Goal: Use online tool/utility

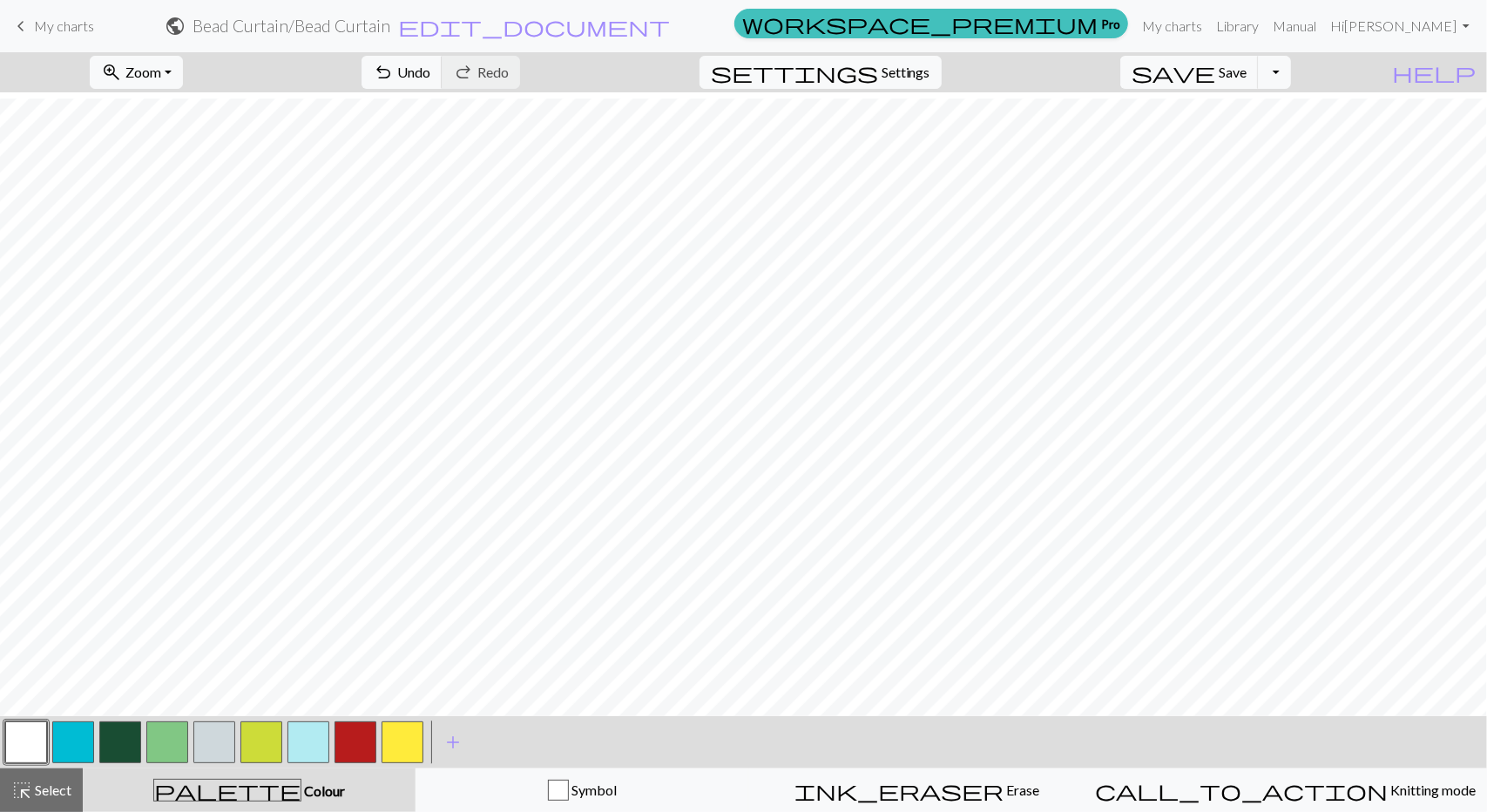
scroll to position [335, 0]
click at [45, 731] on button "button" at bounding box center [27, 742] width 42 height 42
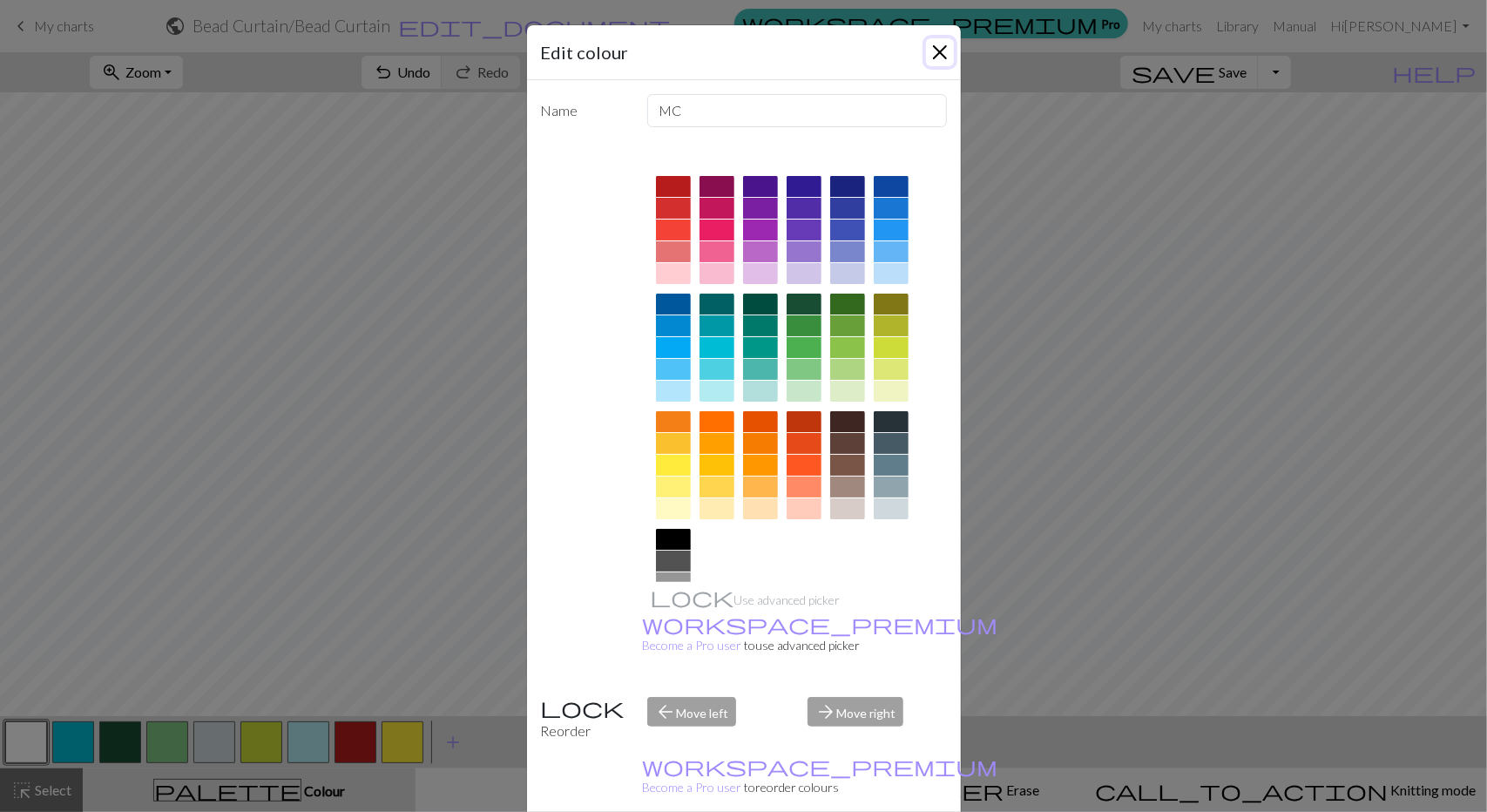
click at [926, 53] on button "Close" at bounding box center [939, 52] width 27 height 27
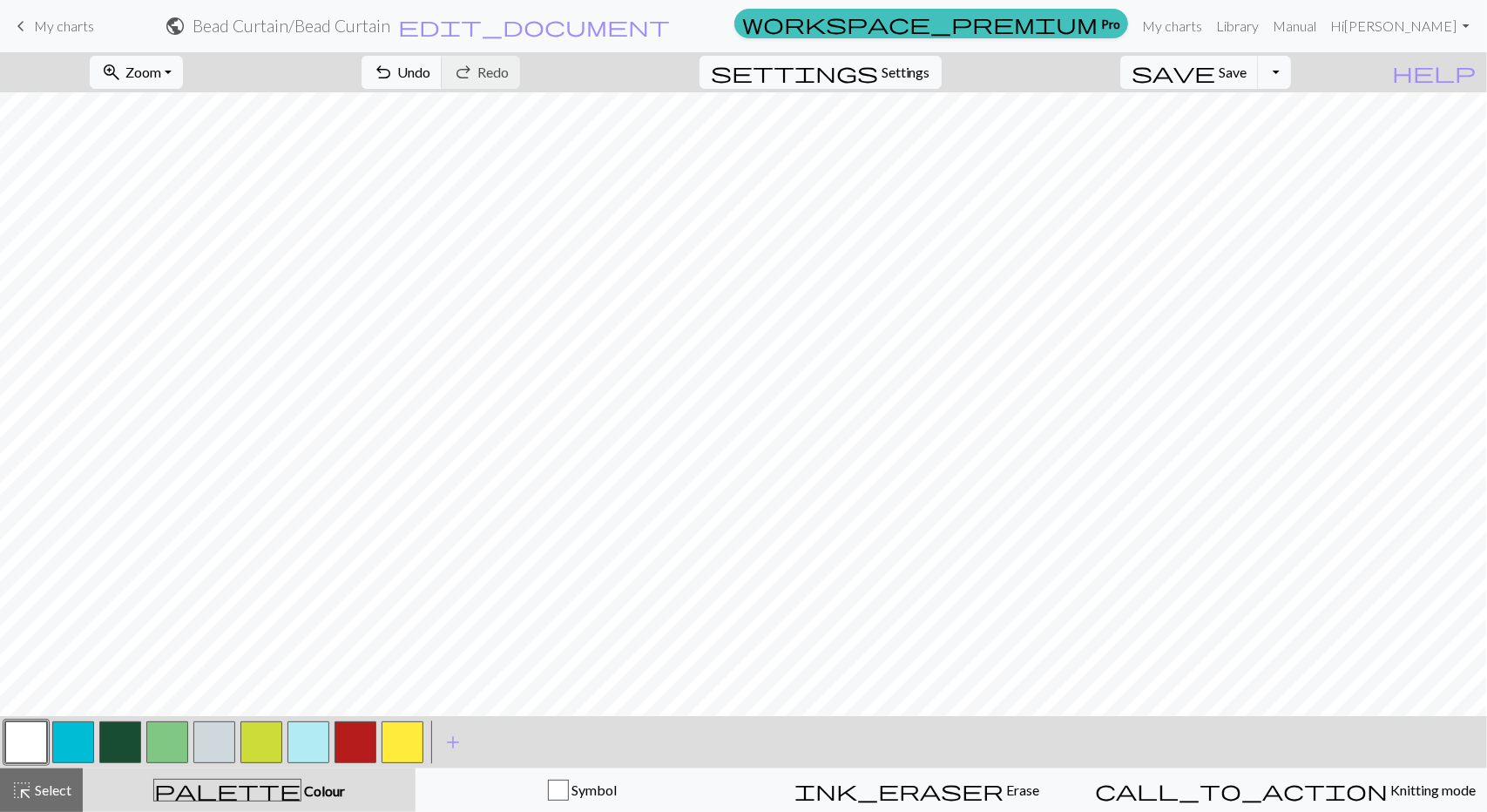
click at [179, 746] on button "button" at bounding box center [168, 742] width 42 height 42
click at [127, 746] on button "button" at bounding box center [120, 742] width 42 height 42
click at [258, 739] on button "button" at bounding box center [262, 742] width 42 height 42
click at [166, 748] on button "button" at bounding box center [168, 742] width 42 height 42
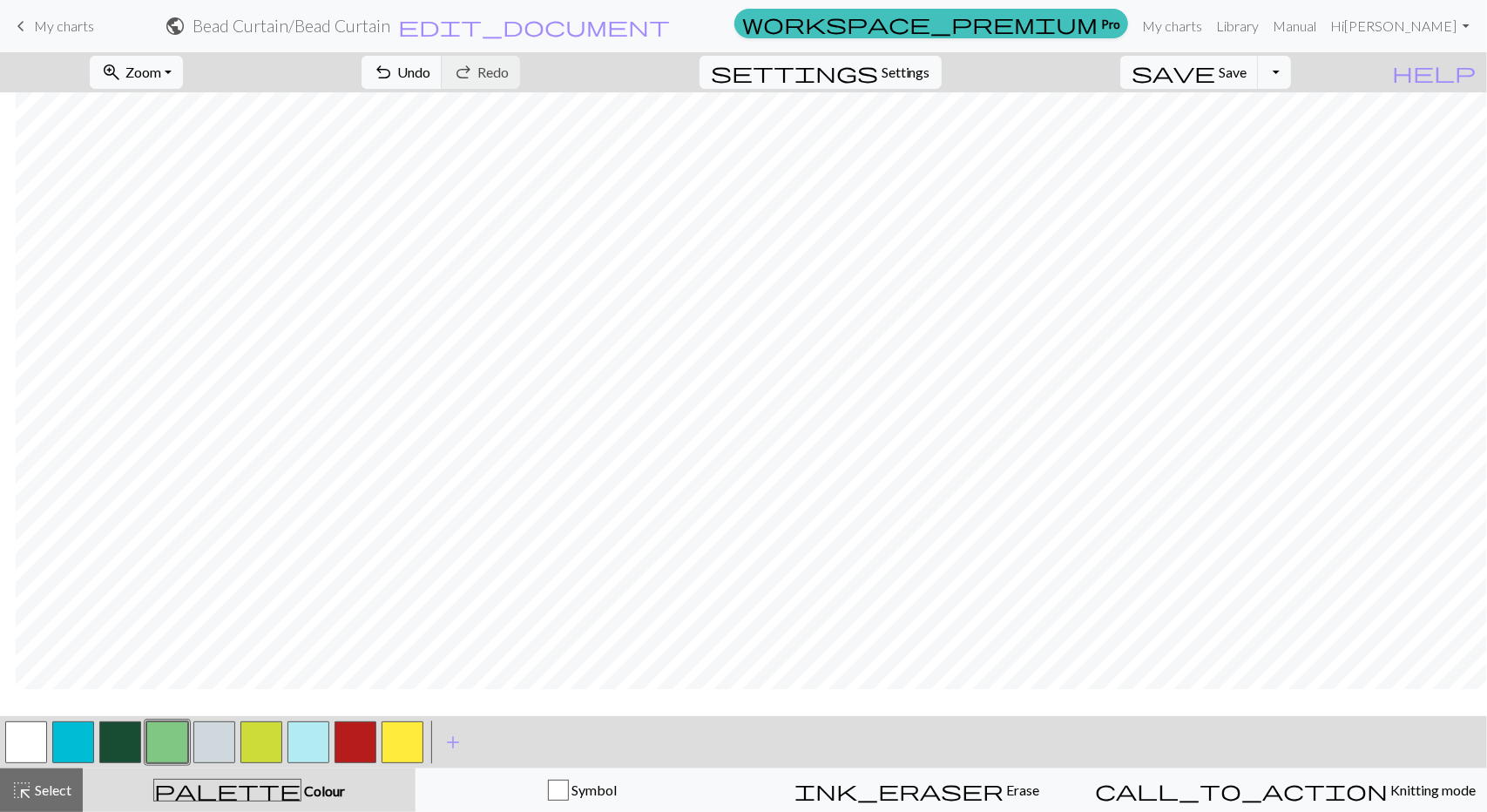
scroll to position [191, 261]
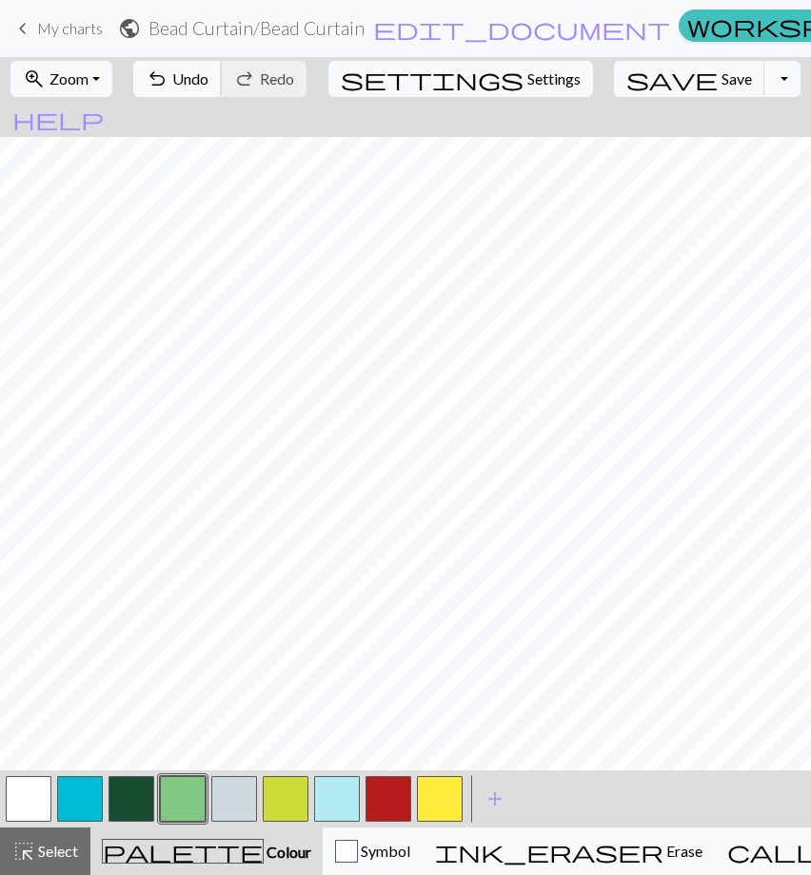
click at [208, 81] on span "Undo" at bounding box center [190, 78] width 36 height 18
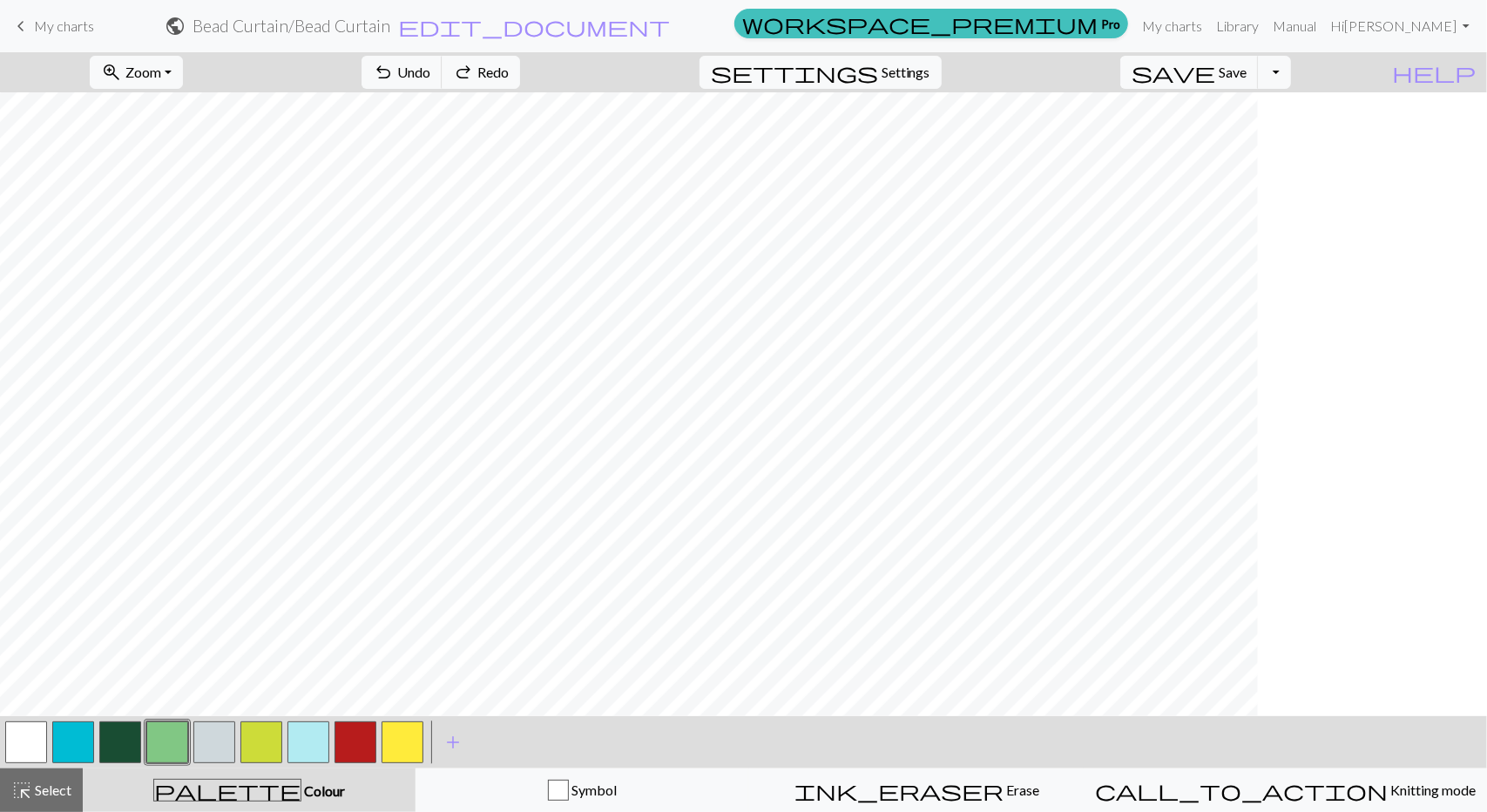
scroll to position [191, 0]
click at [455, 749] on span "add" at bounding box center [452, 742] width 21 height 25
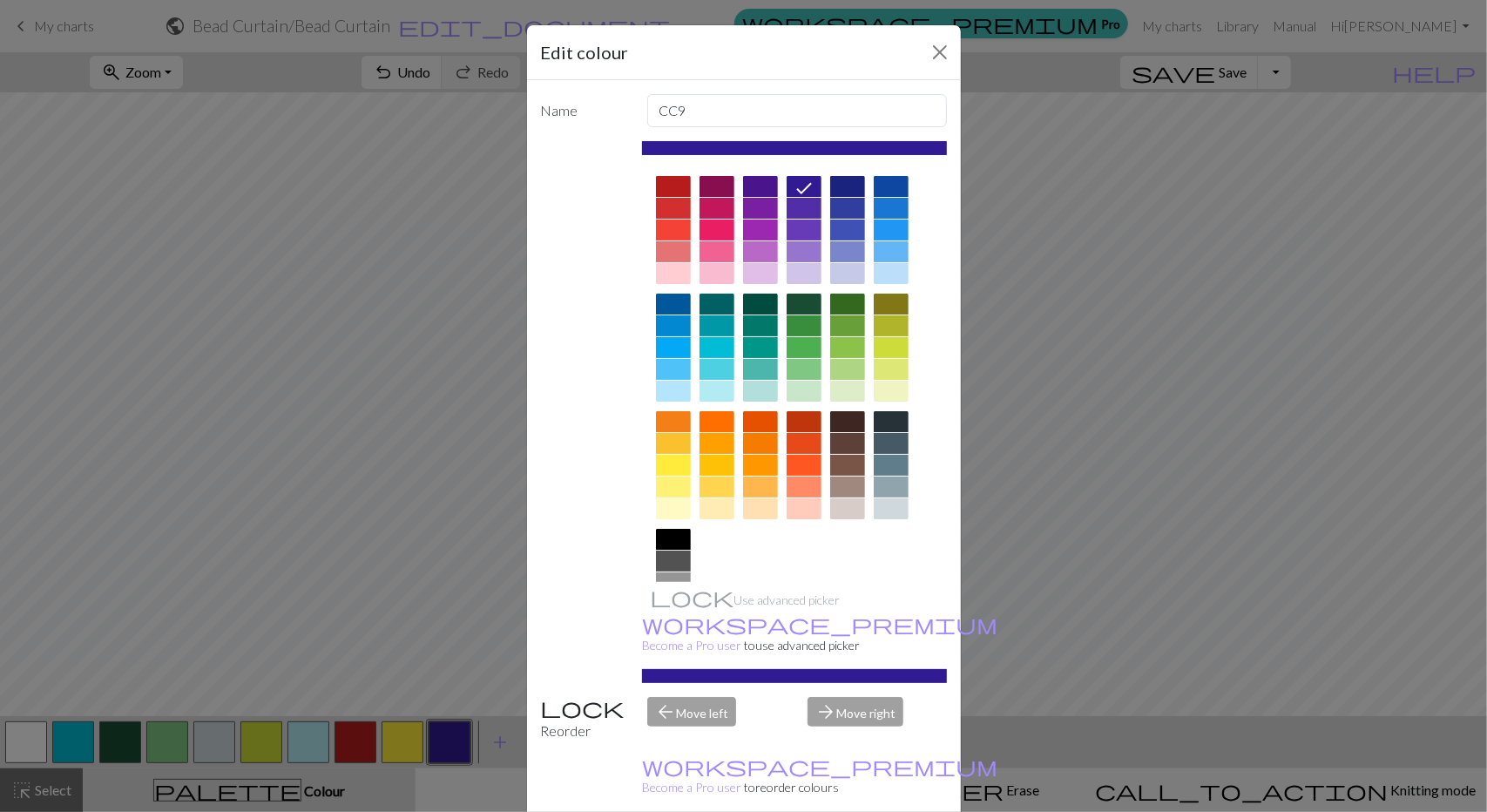
click at [887, 417] on div at bounding box center [891, 421] width 35 height 21
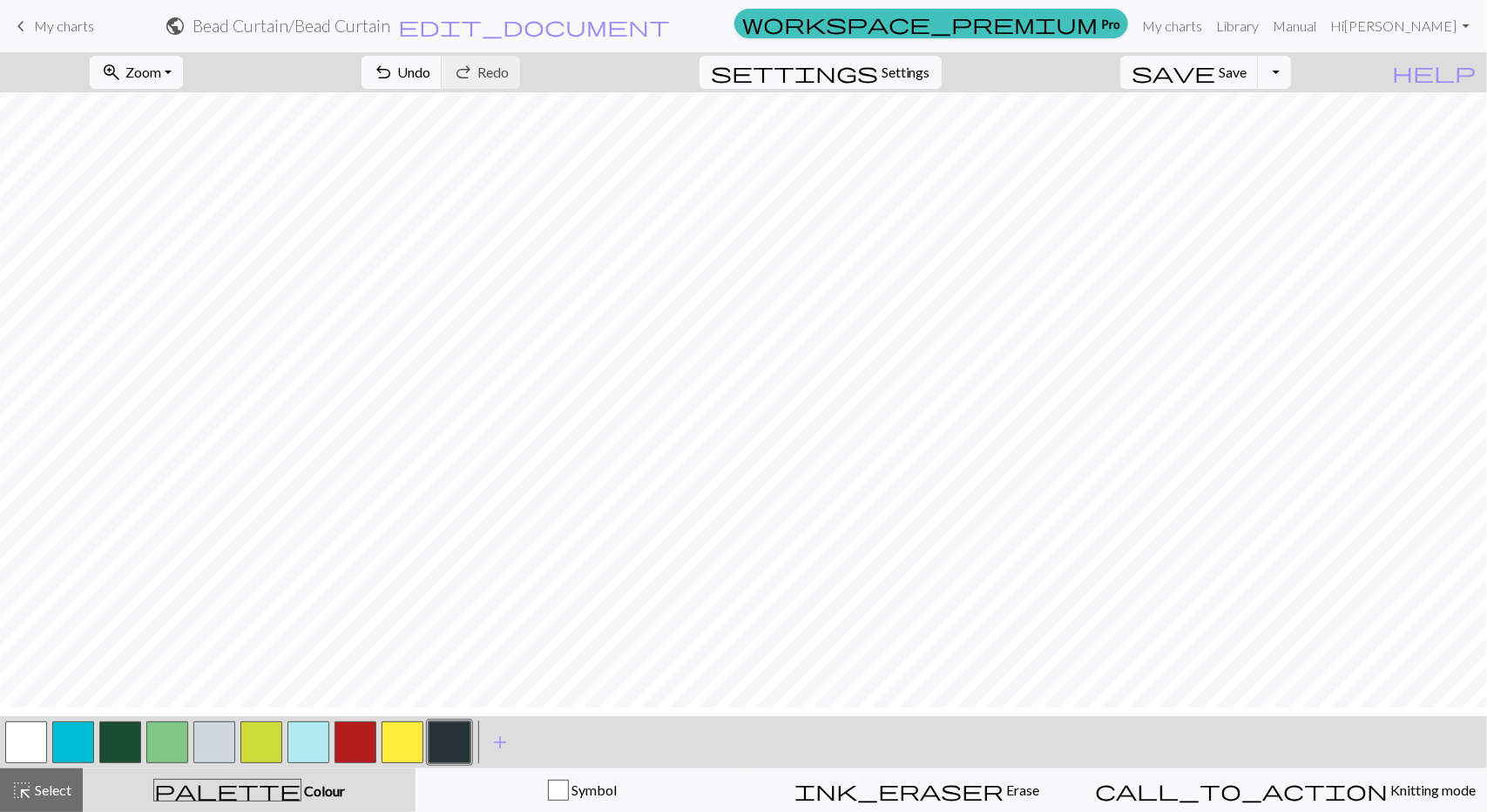
scroll to position [110, 0]
click at [85, 735] on button "button" at bounding box center [73, 742] width 42 height 42
click at [447, 744] on button "button" at bounding box center [450, 742] width 42 height 42
click at [127, 736] on button "button" at bounding box center [120, 742] width 42 height 42
click at [255, 741] on button "button" at bounding box center [262, 742] width 42 height 42
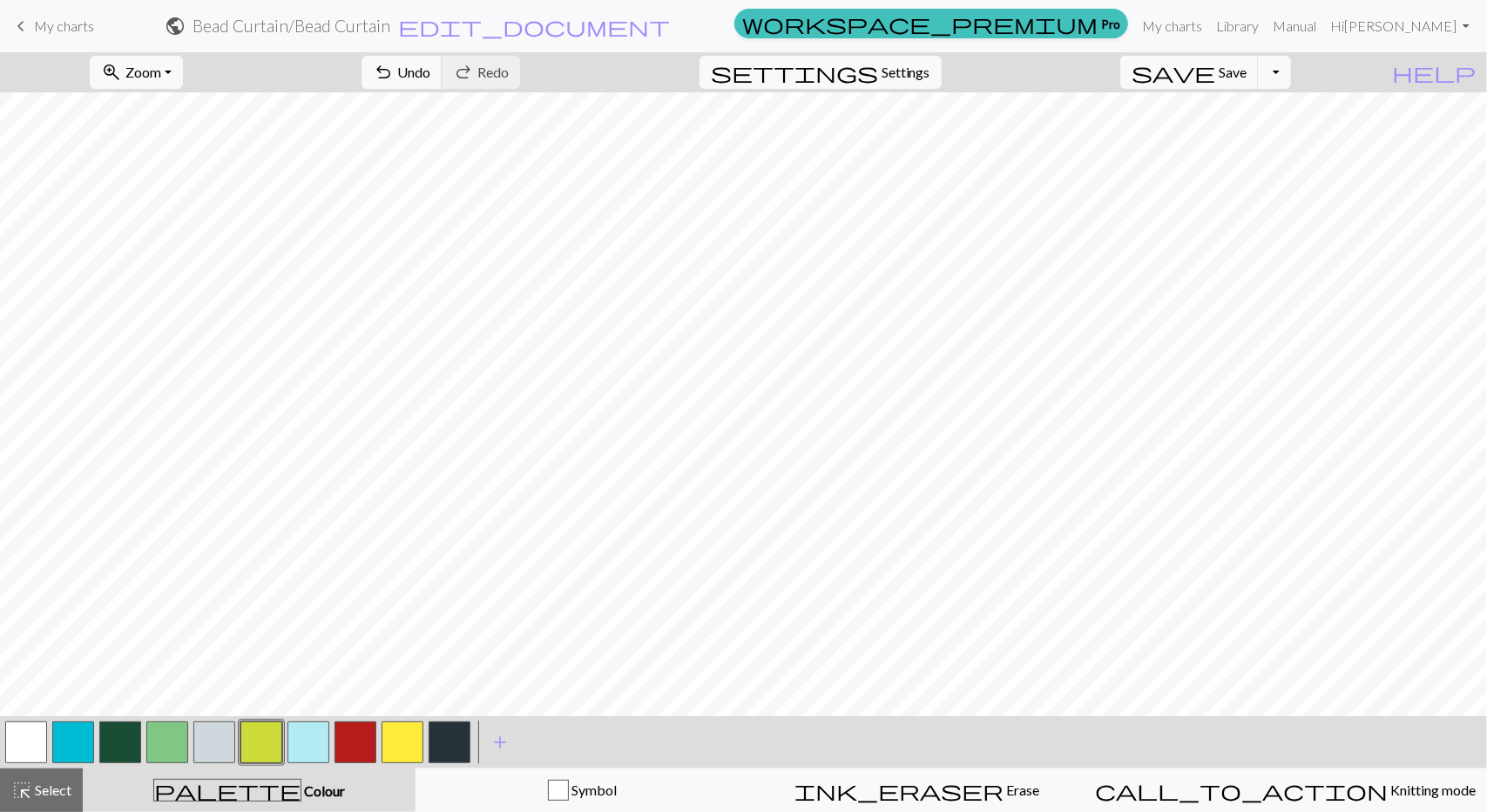
click at [127, 731] on button "button" at bounding box center [120, 742] width 42 height 42
click at [89, 738] on button "button" at bounding box center [73, 742] width 42 height 42
click at [104, 749] on button "button" at bounding box center [120, 742] width 42 height 42
click at [469, 763] on div at bounding box center [449, 742] width 47 height 47
click at [453, 736] on button "button" at bounding box center [450, 742] width 42 height 42
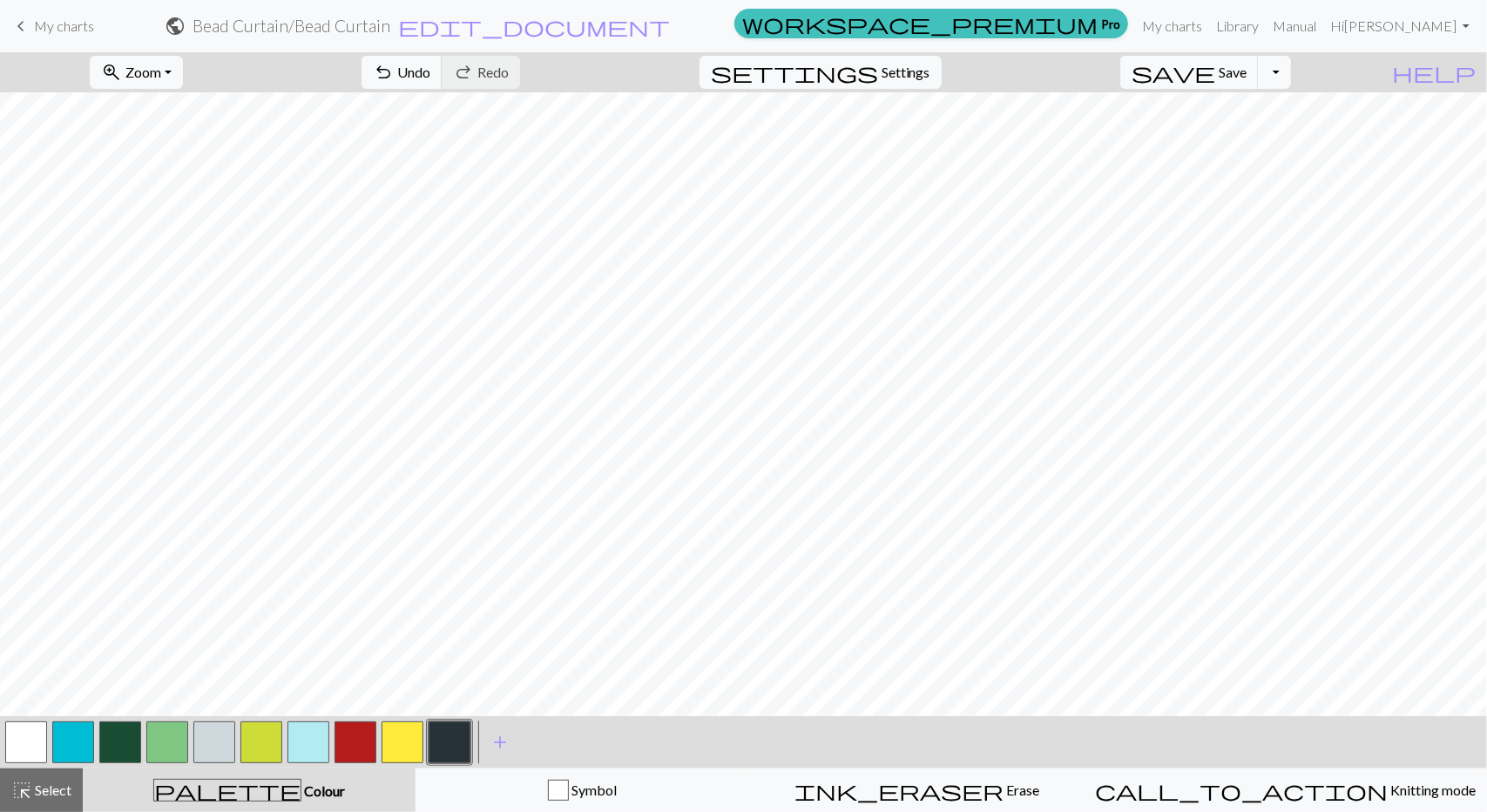
scroll to position [278, 0]
click at [42, 731] on button "button" at bounding box center [27, 742] width 42 height 42
click at [450, 752] on button "button" at bounding box center [450, 742] width 42 height 42
click at [369, 740] on button "button" at bounding box center [355, 742] width 42 height 42
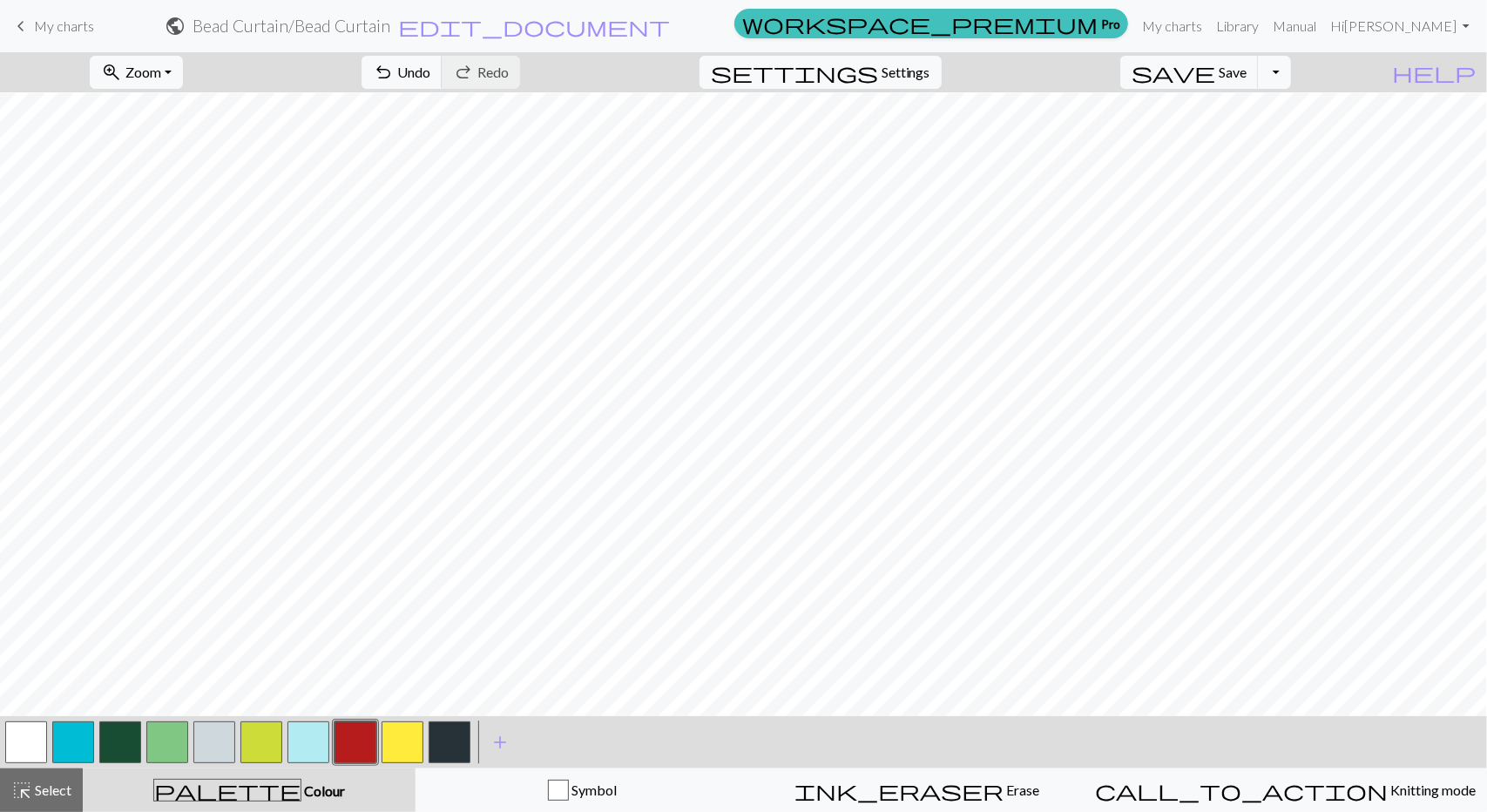
click at [23, 757] on button "button" at bounding box center [27, 742] width 42 height 42
click at [440, 729] on button "button" at bounding box center [450, 742] width 42 height 42
click at [131, 734] on button "button" at bounding box center [120, 742] width 42 height 42
click at [91, 749] on button "button" at bounding box center [73, 742] width 42 height 42
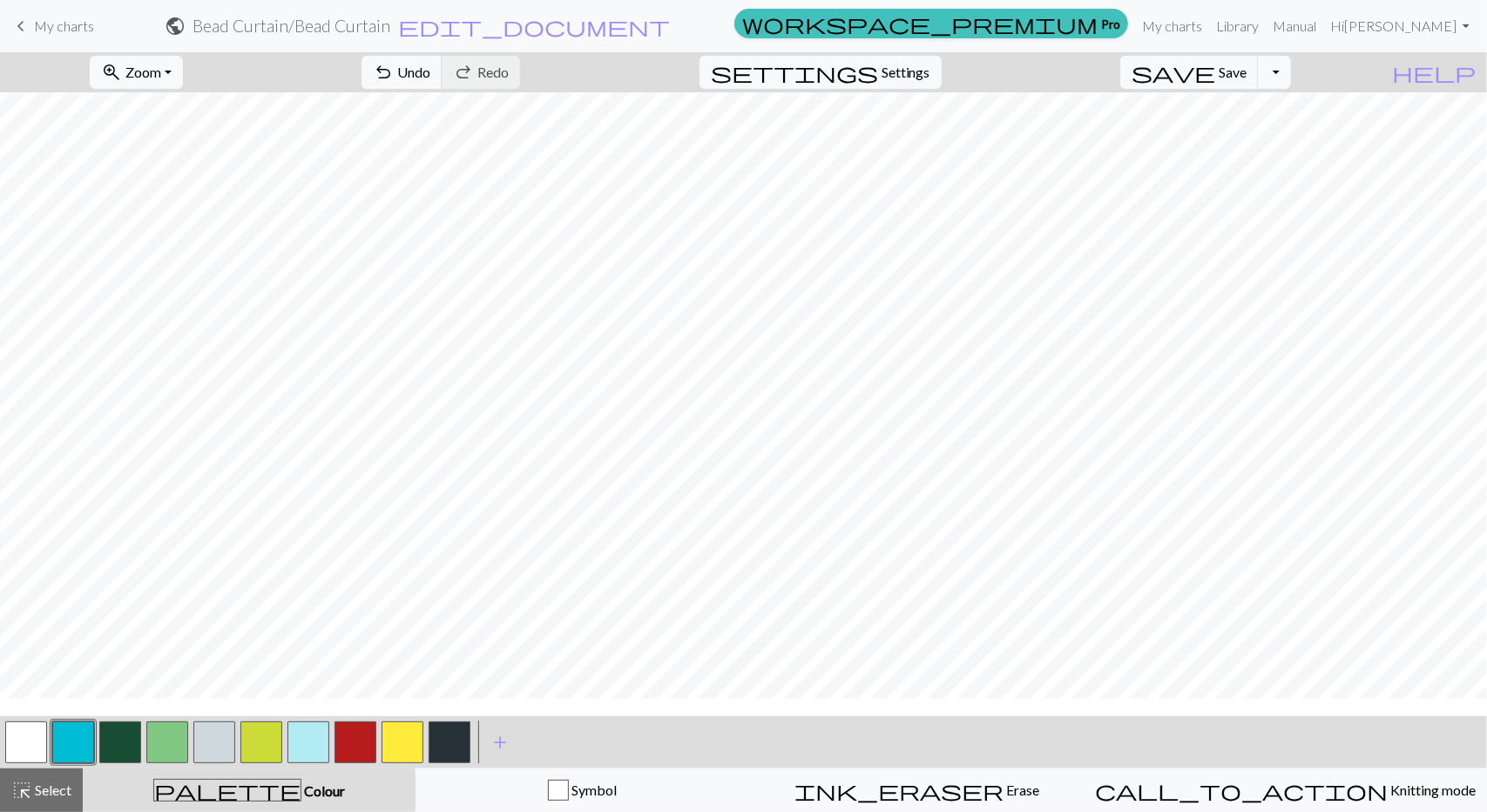
scroll to position [169, 0]
click at [340, 756] on button "button" at bounding box center [355, 742] width 42 height 42
click at [461, 732] on button "button" at bounding box center [450, 742] width 42 height 42
click at [354, 741] on button "button" at bounding box center [355, 742] width 42 height 42
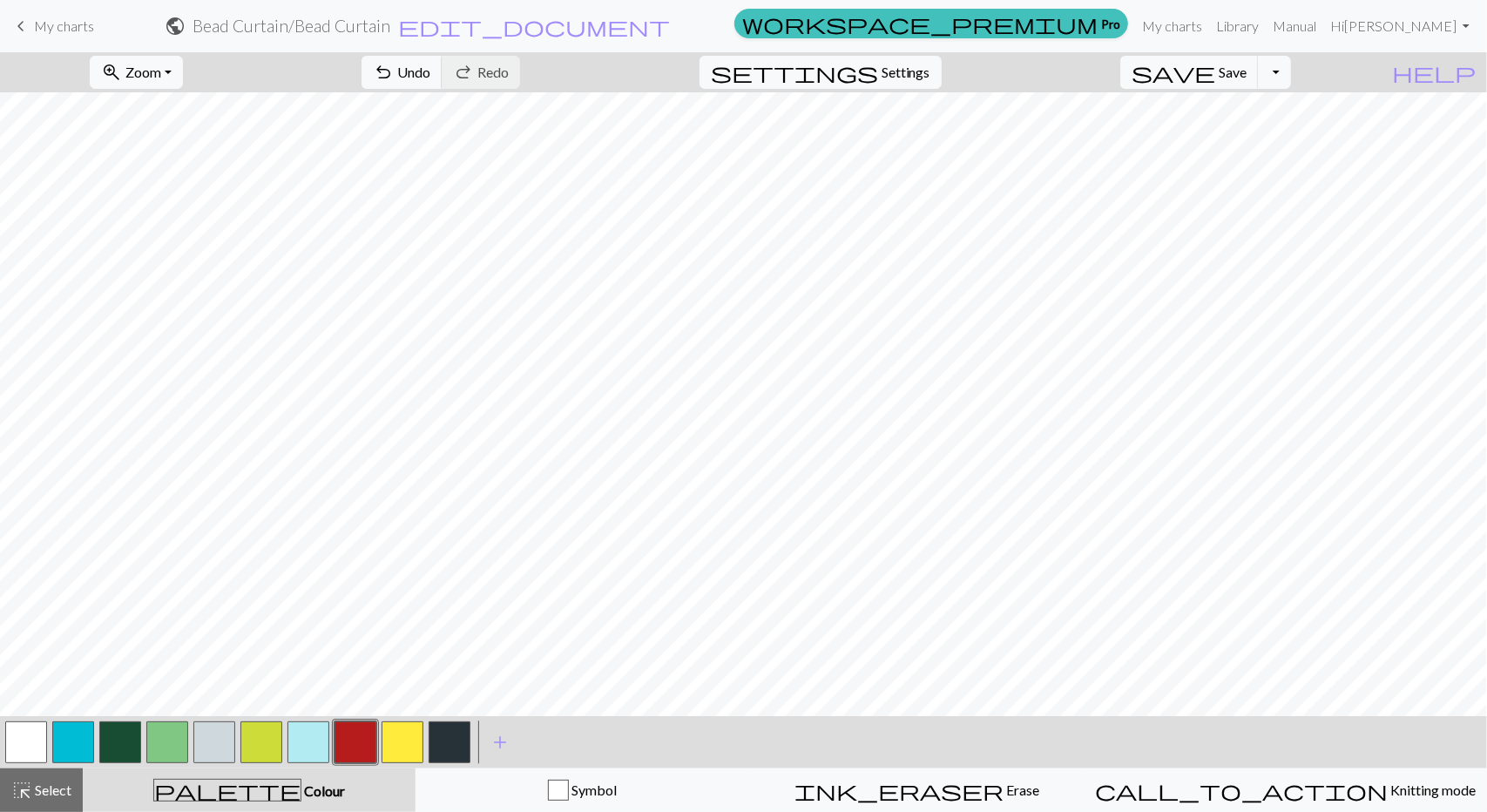
click at [451, 738] on button "button" at bounding box center [450, 742] width 42 height 42
click at [350, 738] on button "button" at bounding box center [355, 742] width 42 height 42
click at [451, 733] on button "button" at bounding box center [450, 742] width 42 height 42
click at [367, 753] on button "button" at bounding box center [355, 742] width 42 height 42
click at [471, 738] on div at bounding box center [449, 742] width 47 height 47
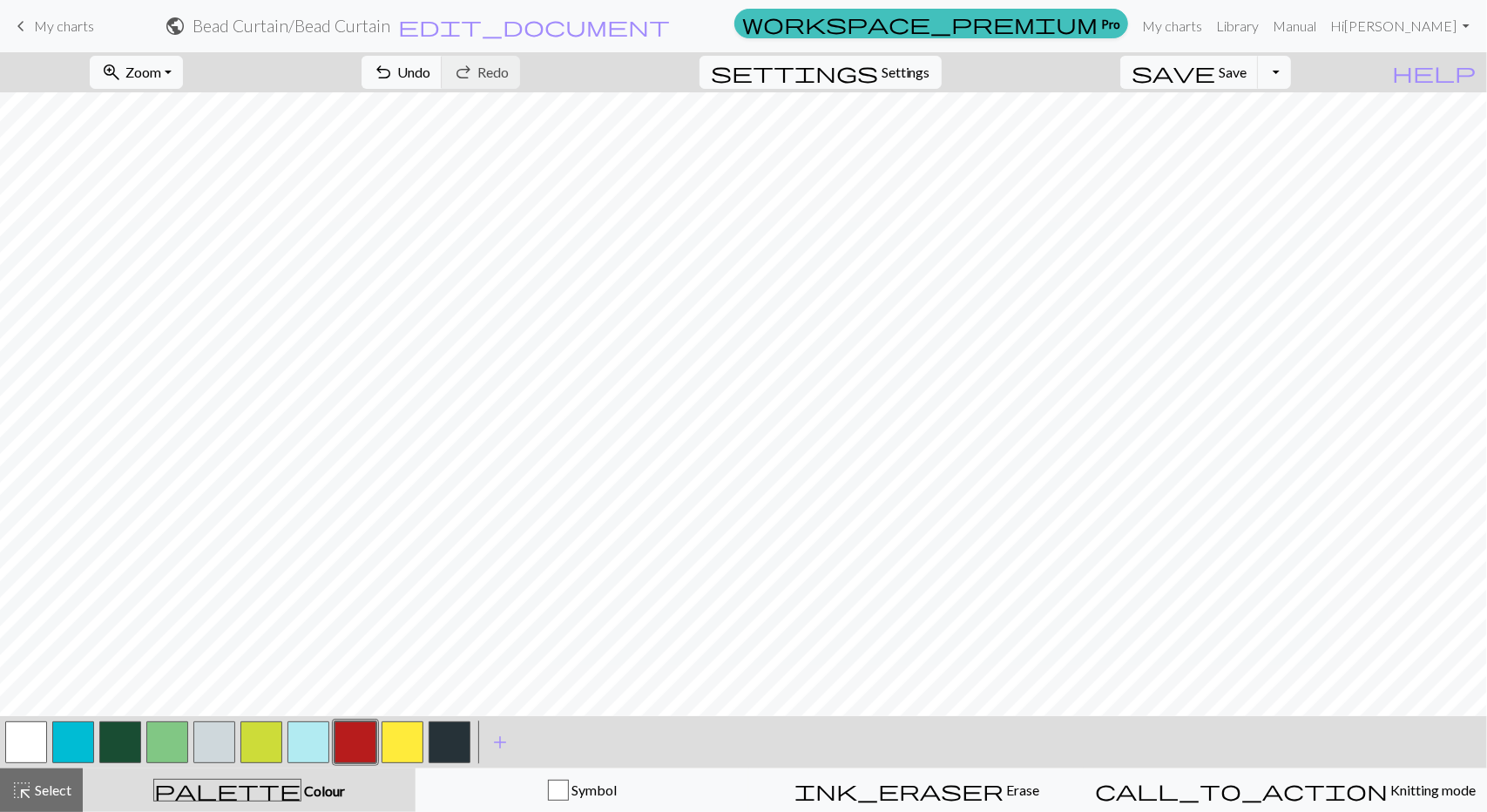
click at [448, 738] on button "button" at bounding box center [450, 742] width 42 height 42
click at [353, 746] on button "button" at bounding box center [355, 742] width 42 height 42
click at [437, 748] on button "button" at bounding box center [450, 742] width 42 height 42
click at [347, 748] on button "button" at bounding box center [355, 742] width 42 height 42
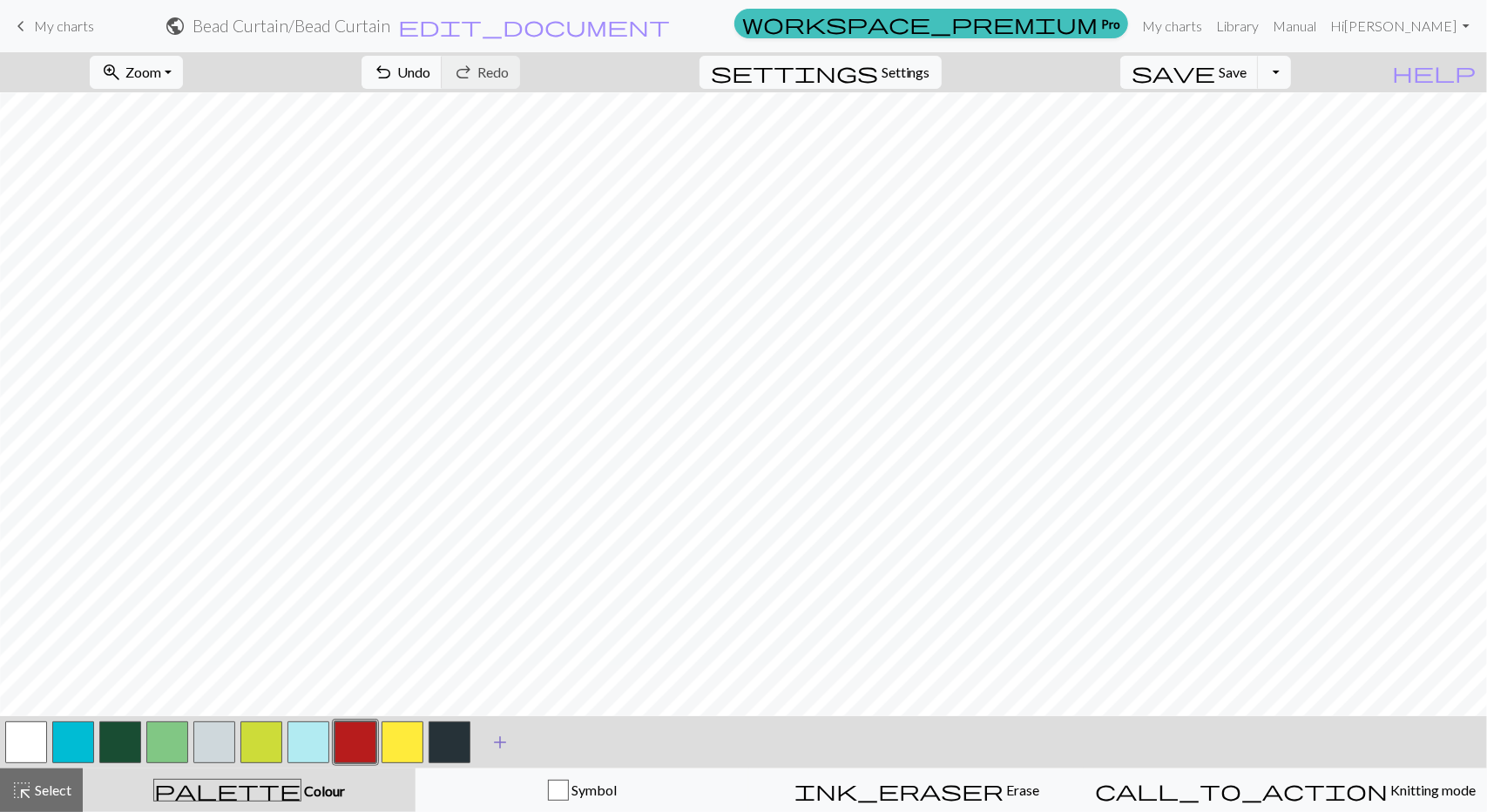
click at [498, 743] on span "add" at bounding box center [500, 742] width 21 height 25
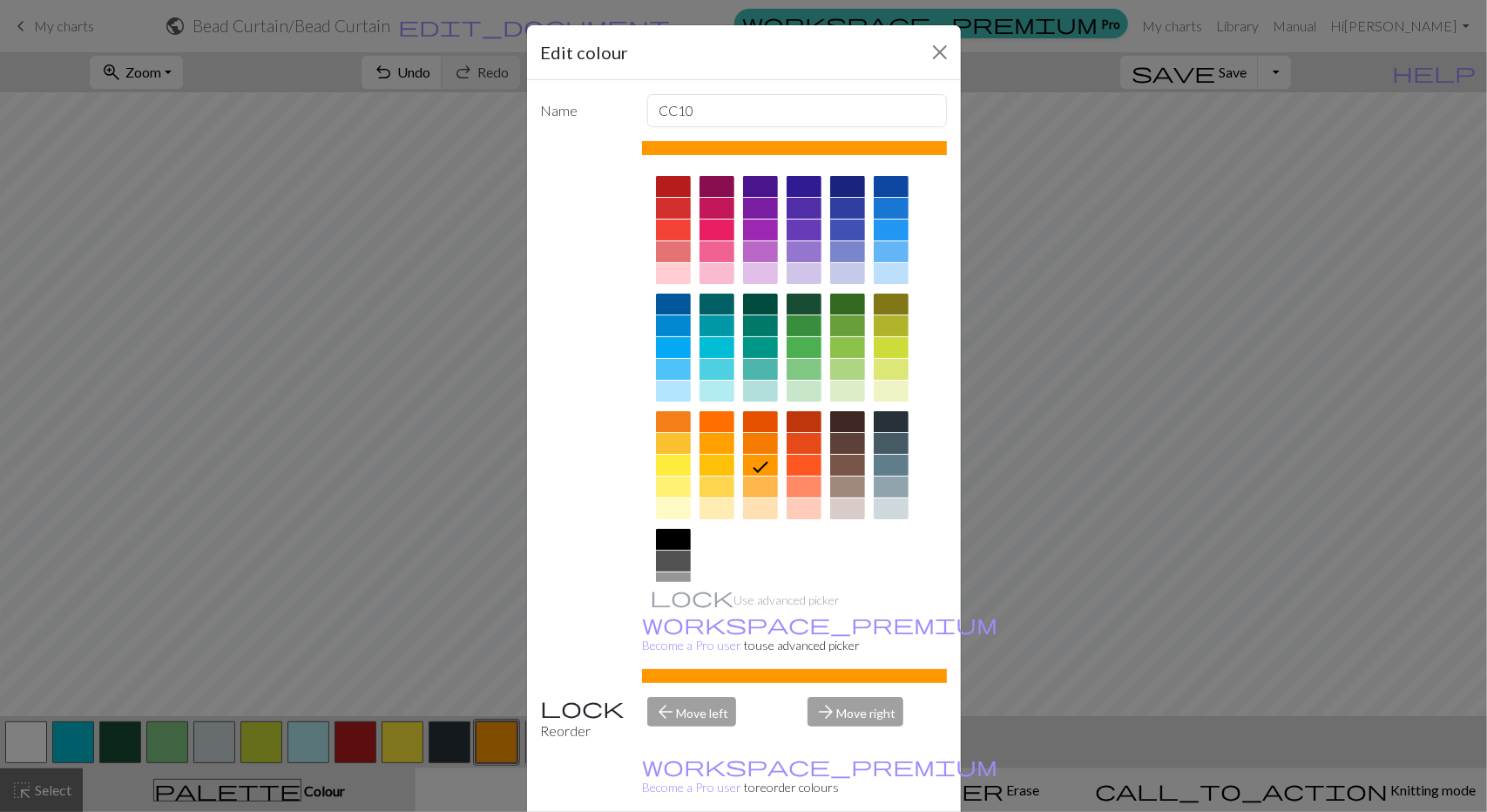
click at [711, 222] on div at bounding box center [717, 230] width 35 height 21
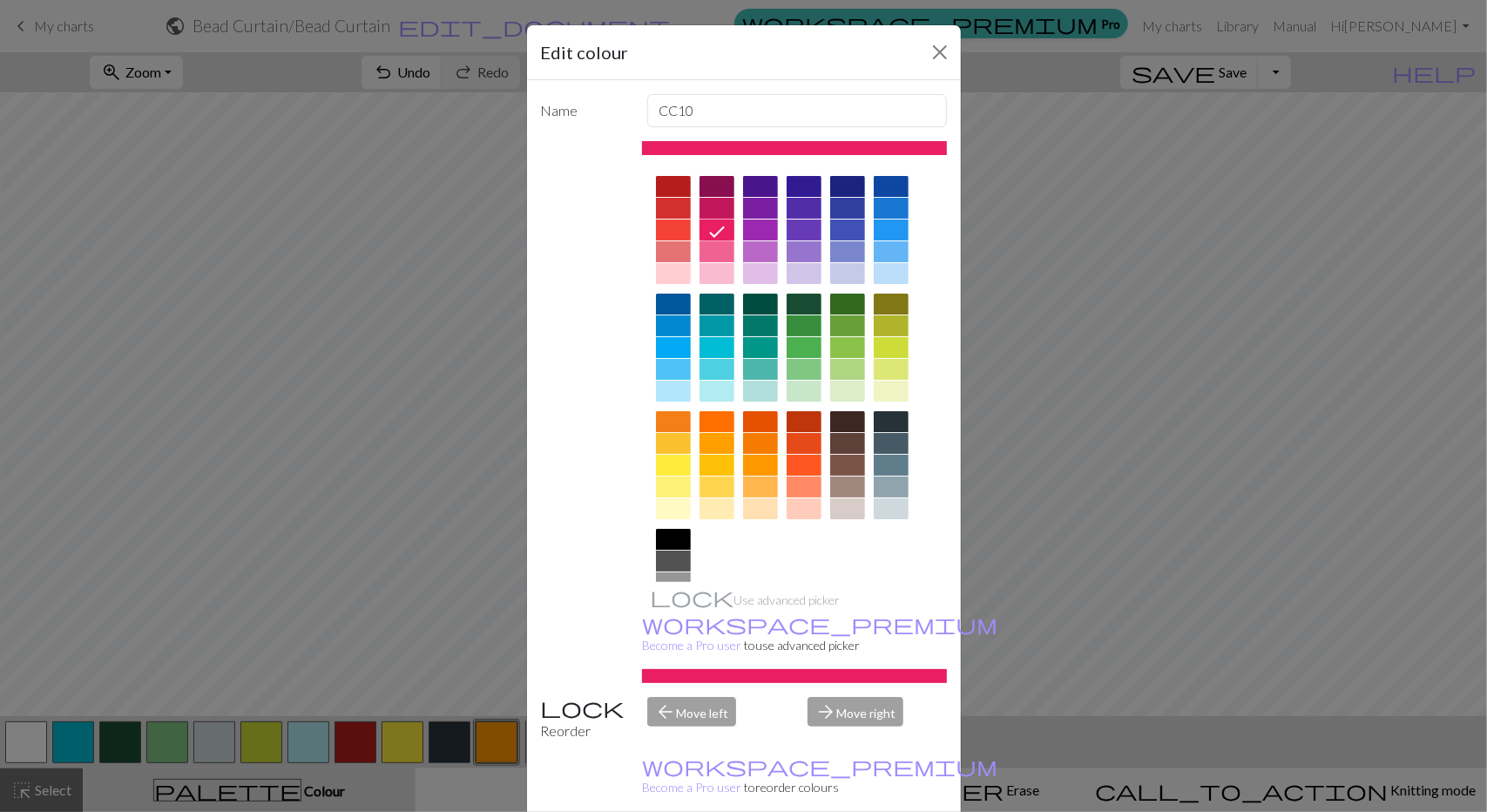
click at [668, 235] on div at bounding box center [673, 230] width 35 height 21
click at [803, 470] on div at bounding box center [804, 465] width 35 height 21
click at [934, 51] on button "Close" at bounding box center [939, 52] width 27 height 27
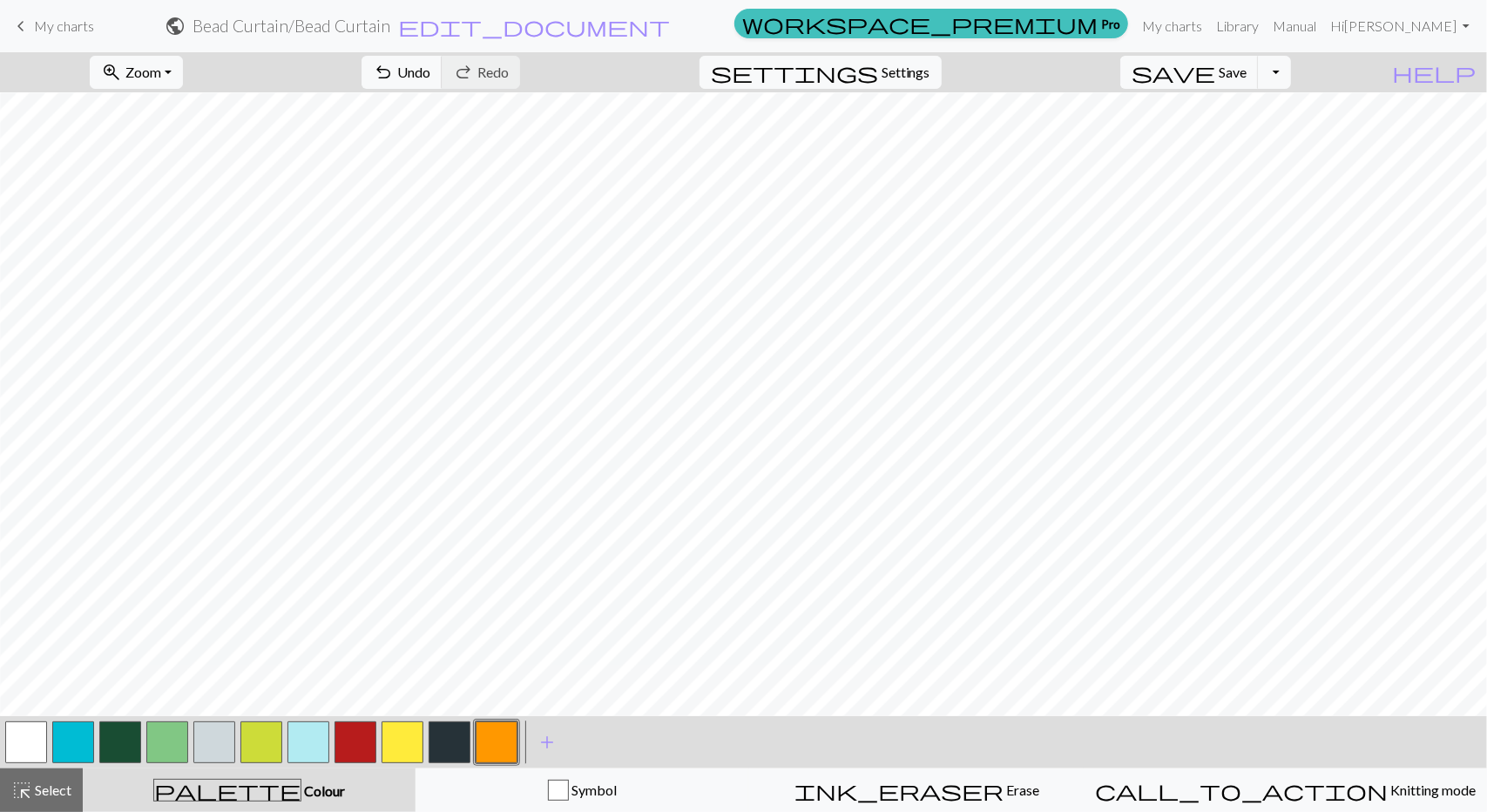
click at [495, 743] on button "button" at bounding box center [496, 742] width 42 height 42
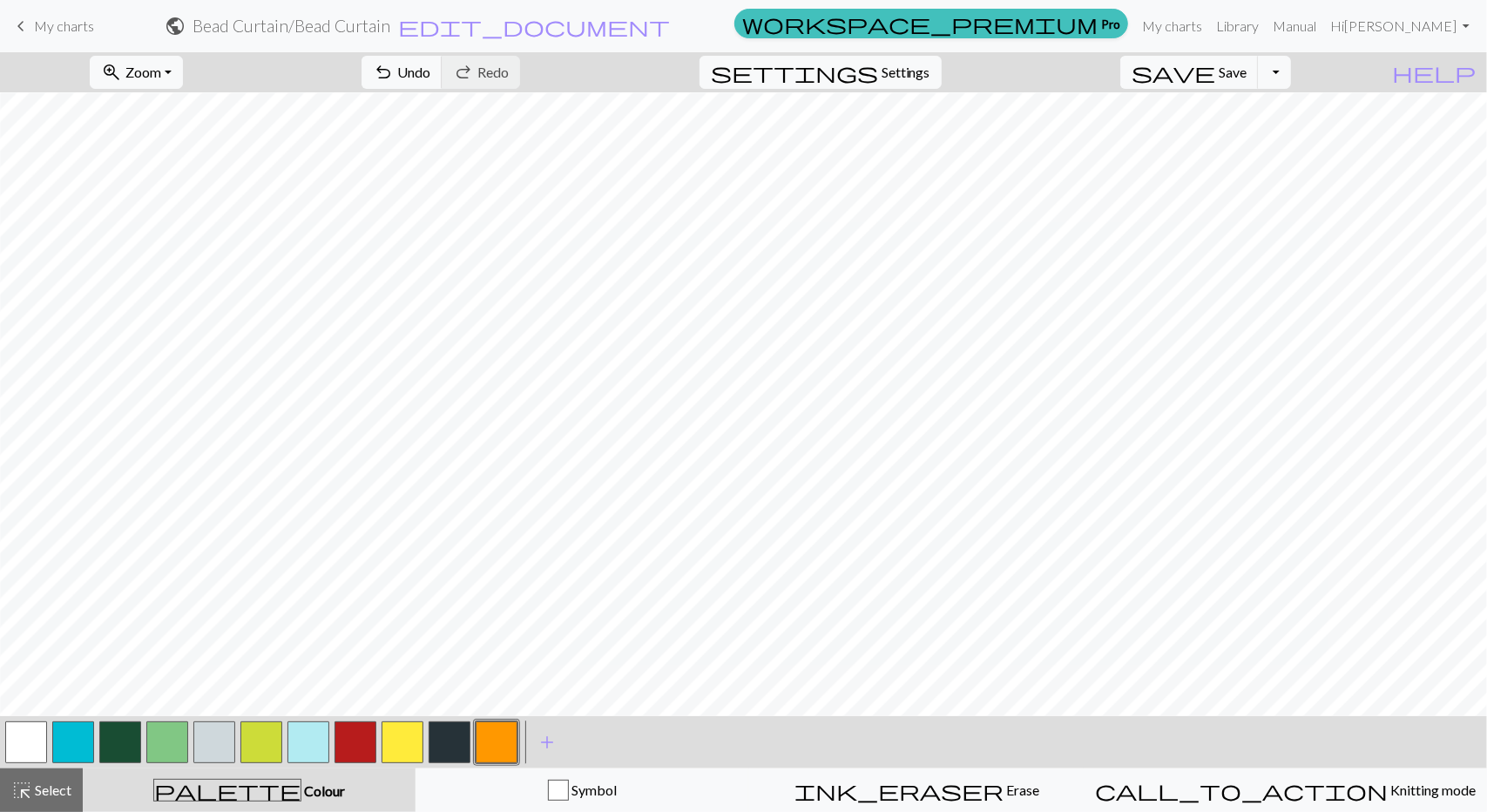
click at [421, 738] on button "button" at bounding box center [403, 742] width 42 height 42
click at [183, 79] on button "zoom_in Zoom Zoom" at bounding box center [136, 72] width 93 height 33
click at [176, 208] on button "50%" at bounding box center [159, 208] width 137 height 27
